Goal: Find specific page/section: Find specific page/section

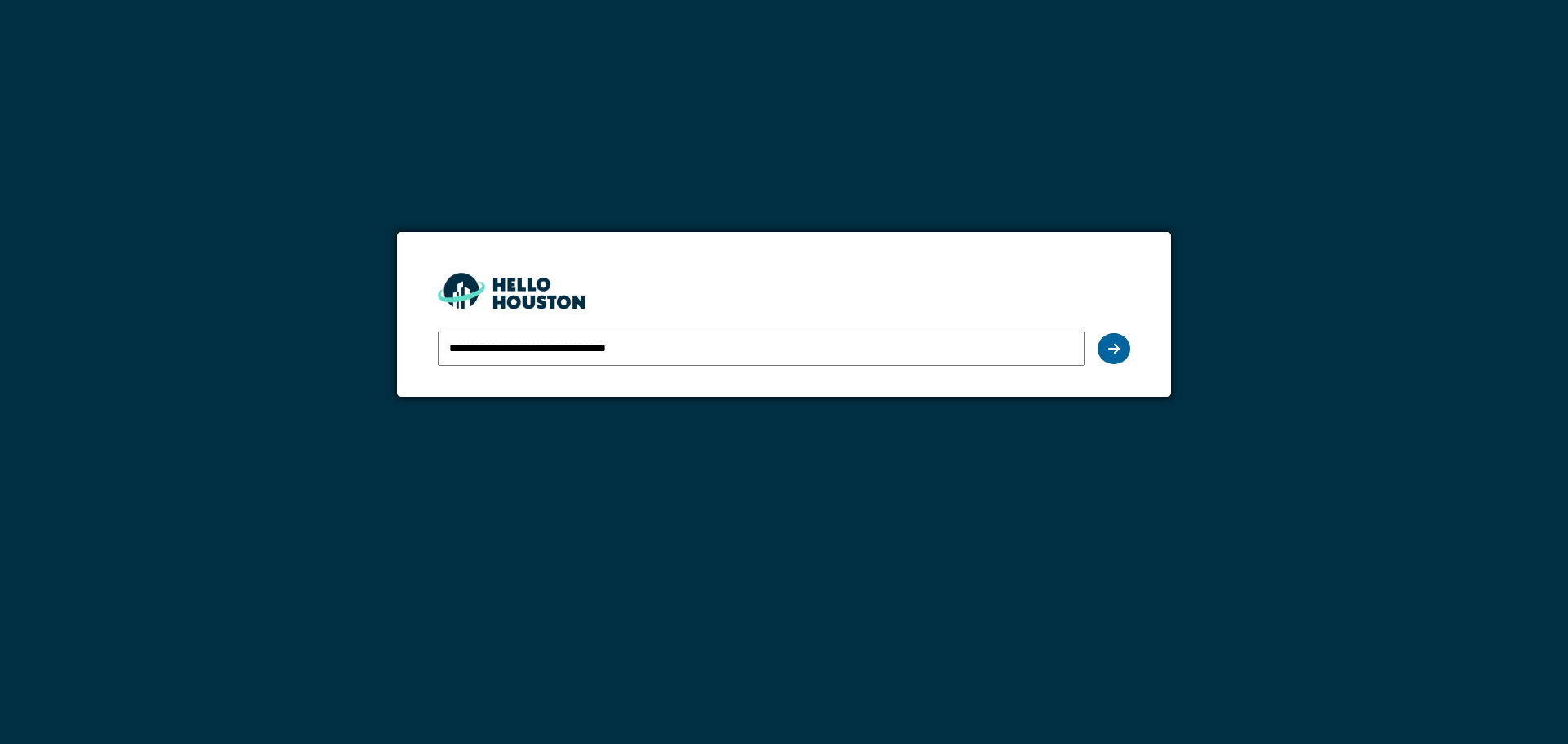
click at [1106, 353] on div at bounding box center [1114, 349] width 33 height 31
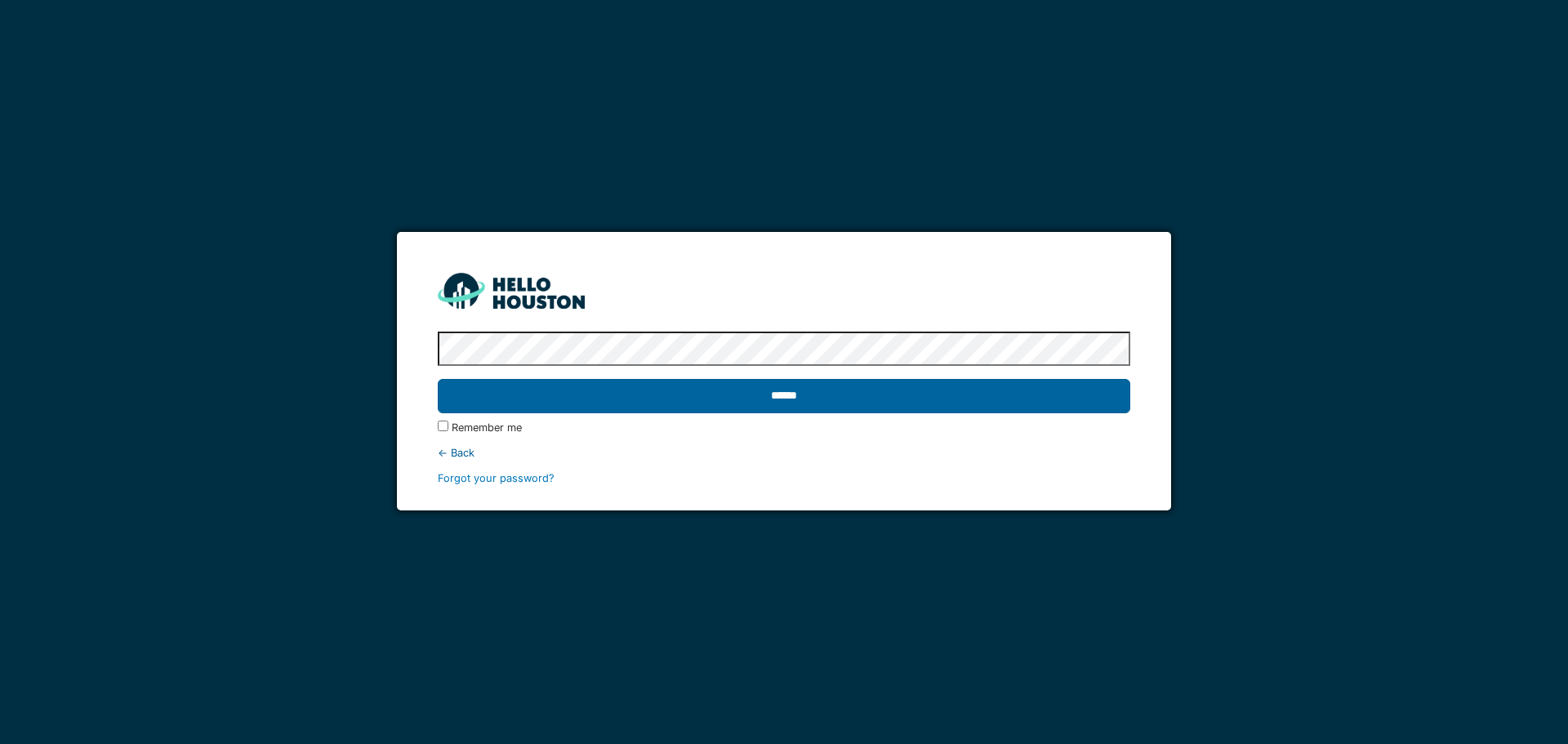
click at [938, 397] on input "******" at bounding box center [784, 395] width 692 height 35
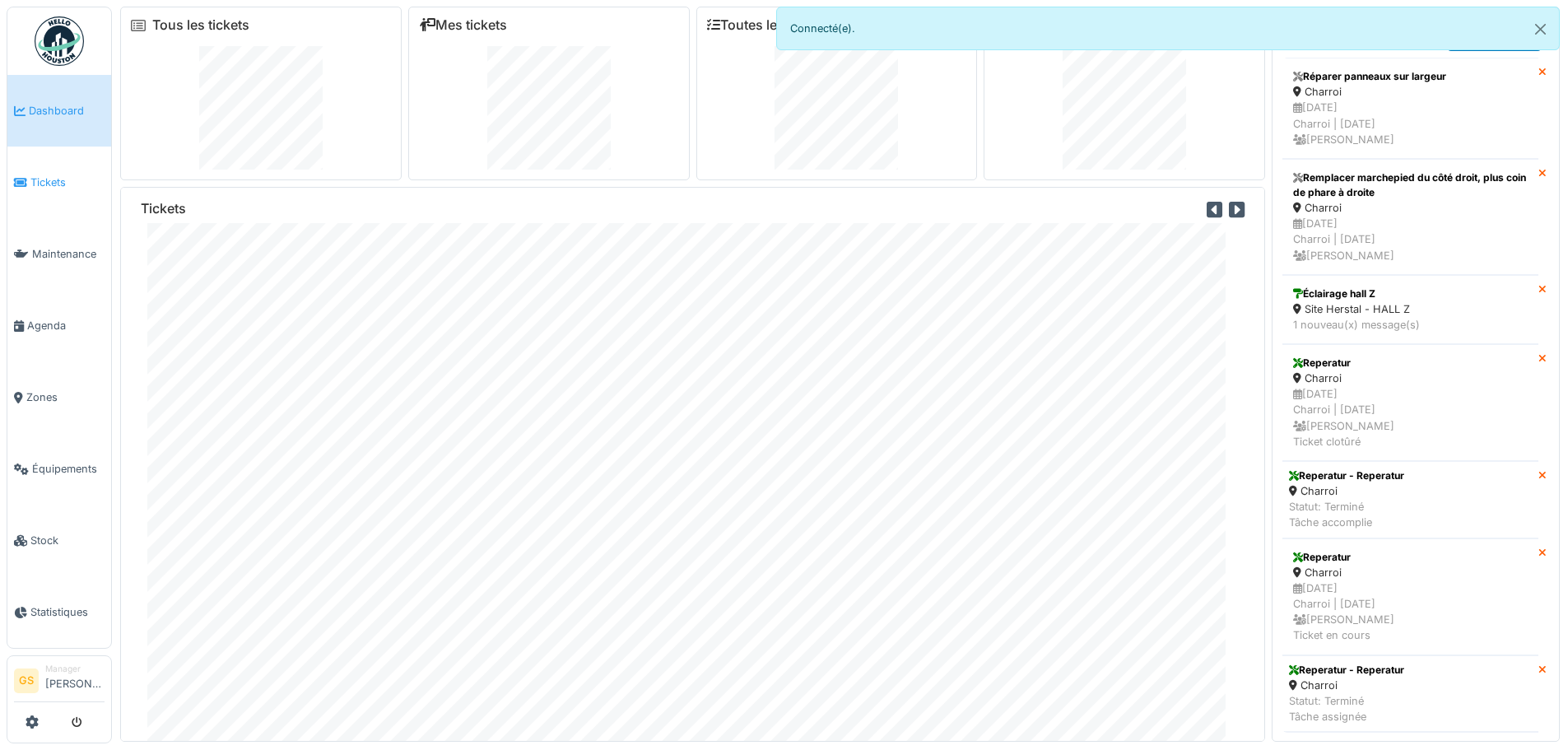
click at [51, 184] on span "Tickets" at bounding box center [67, 181] width 74 height 15
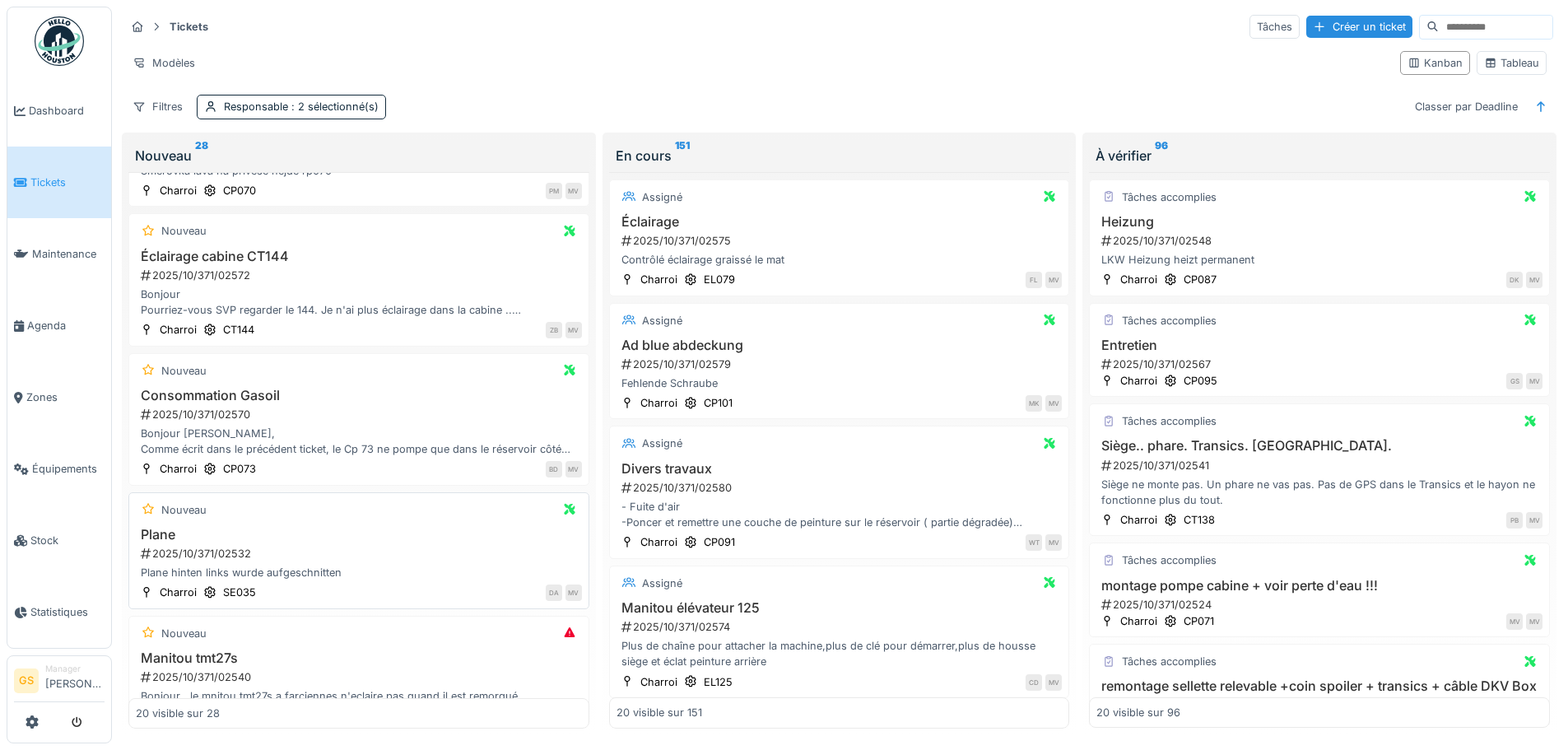
scroll to position [247, 0]
